Goal: Find specific page/section: Find specific page/section

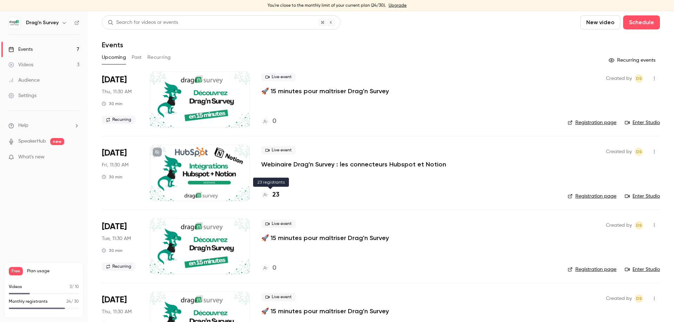
click at [278, 197] on h4 "23" at bounding box center [275, 195] width 7 height 9
